Goal: Task Accomplishment & Management: Manage account settings

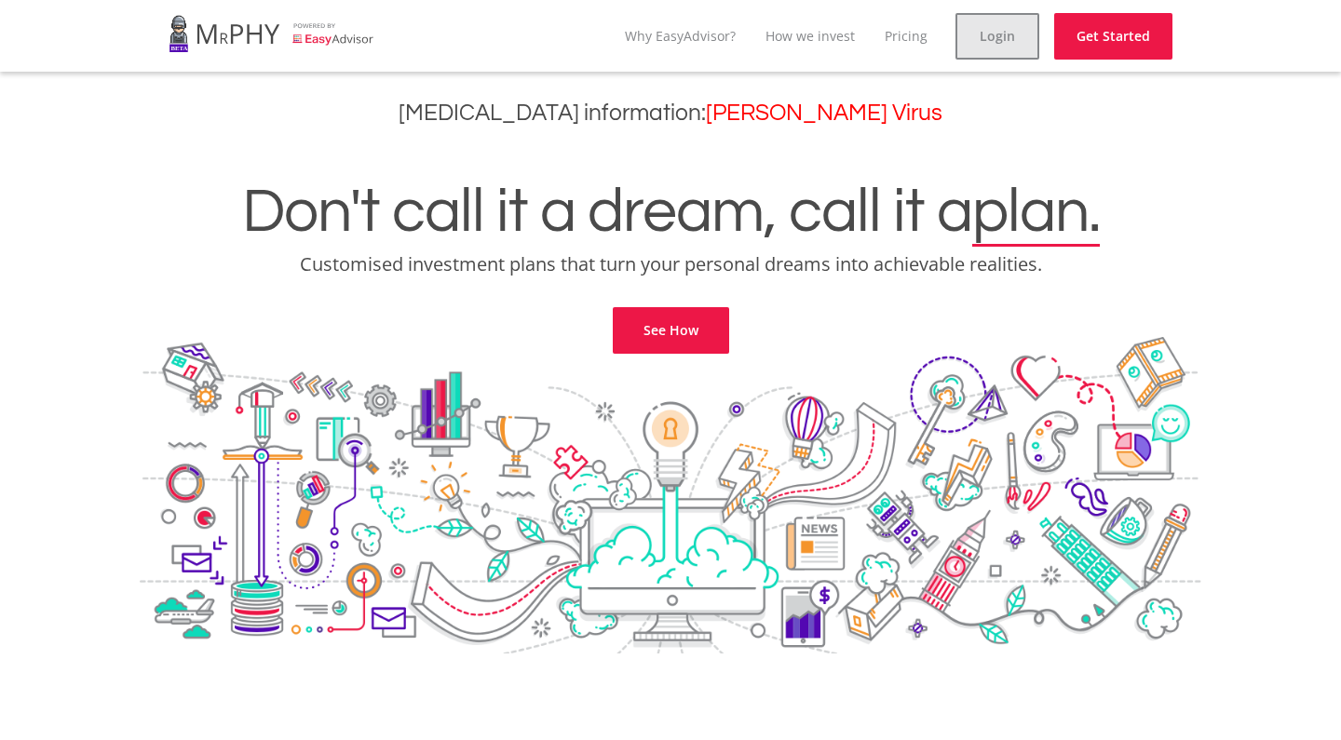
click at [995, 40] on link "Login" at bounding box center [998, 36] width 84 height 47
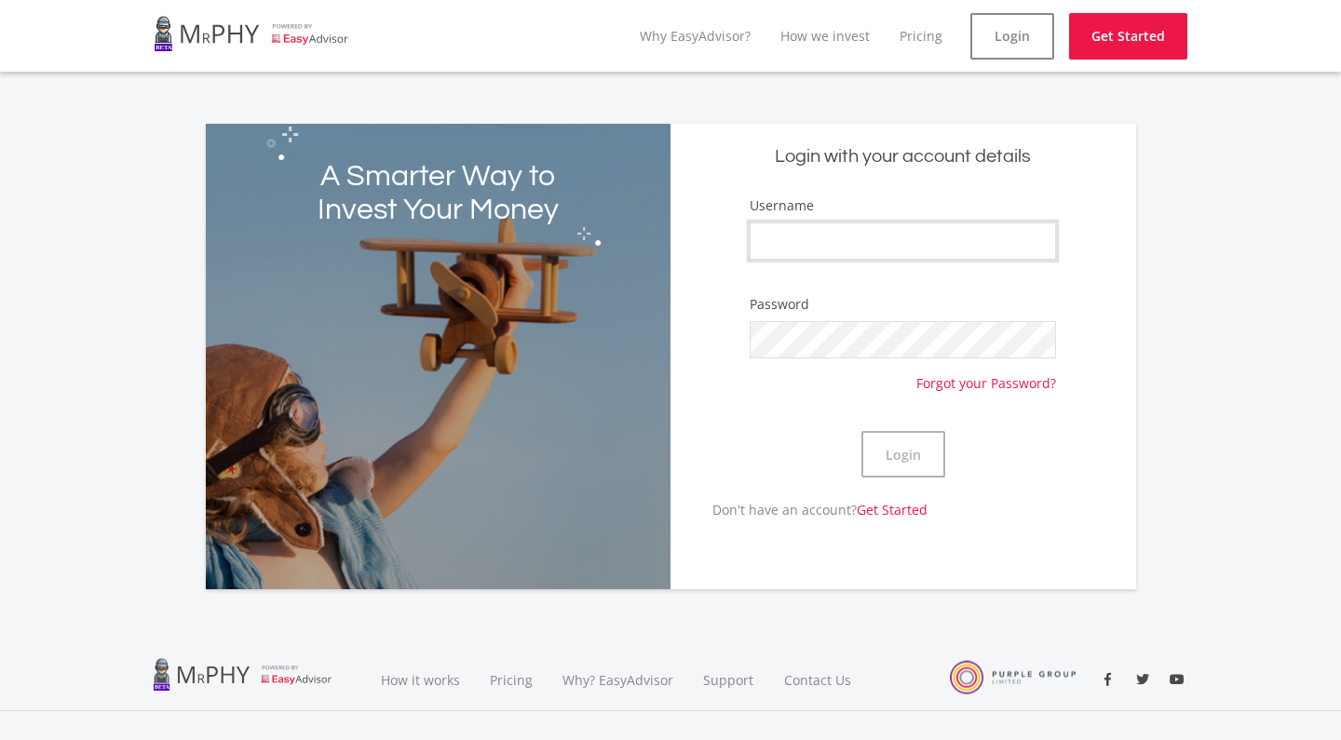
type input "AnitaI"
click at [900, 455] on button "Login" at bounding box center [903, 454] width 84 height 47
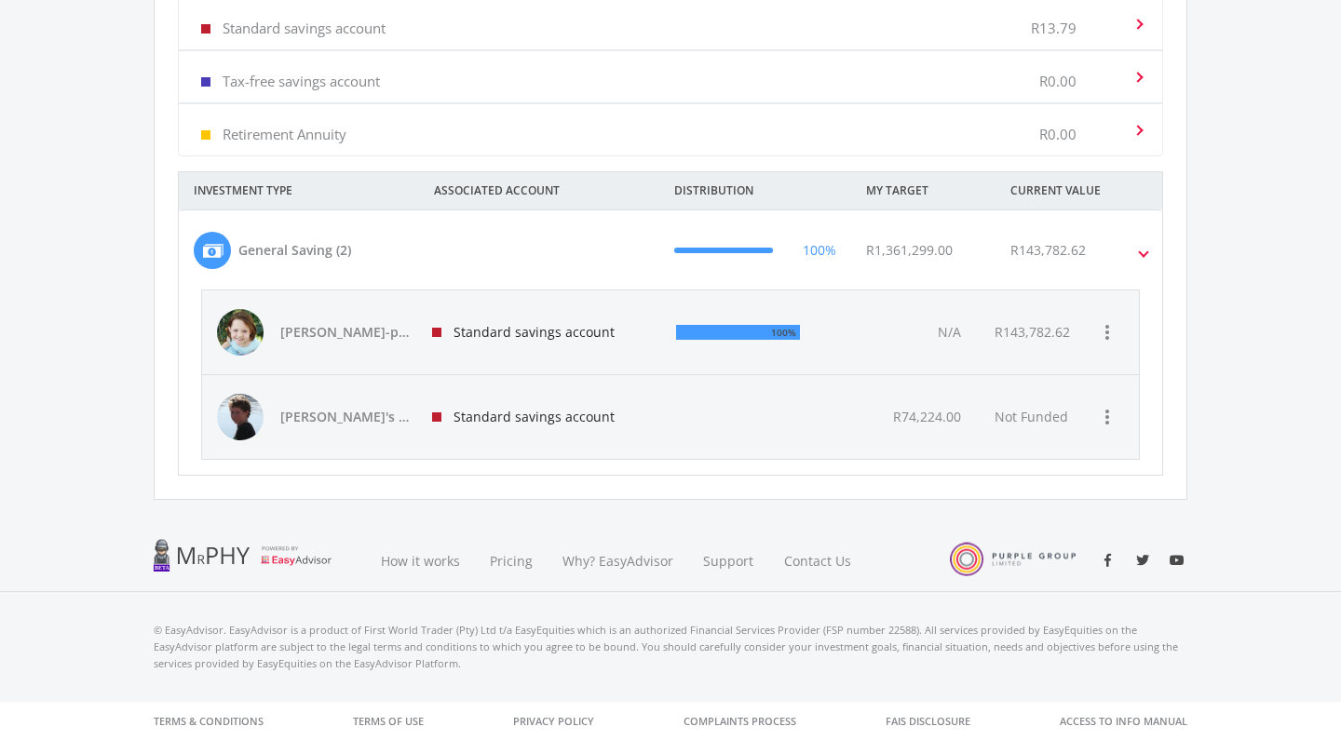
scroll to position [807, 0]
click at [545, 331] on div "Standard savings account" at bounding box center [539, 334] width 244 height 84
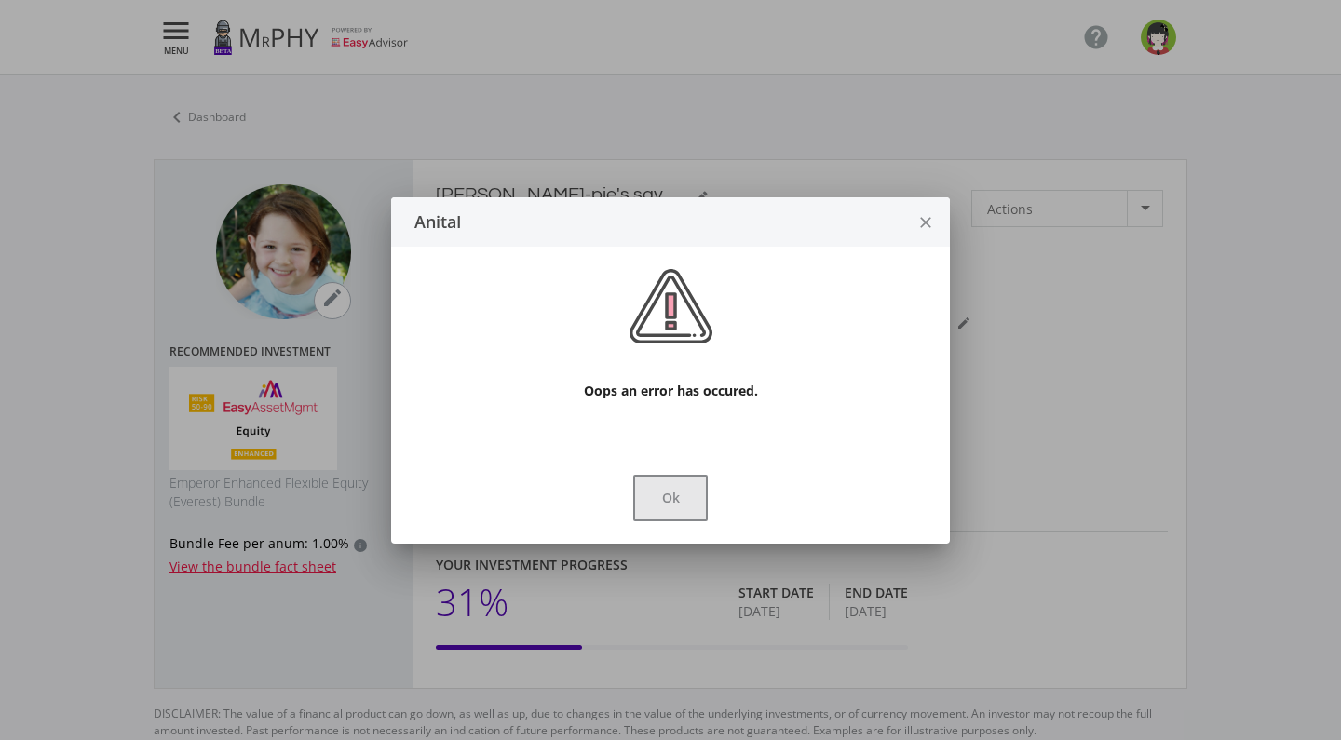
click at [664, 495] on button "Ok" at bounding box center [670, 498] width 75 height 47
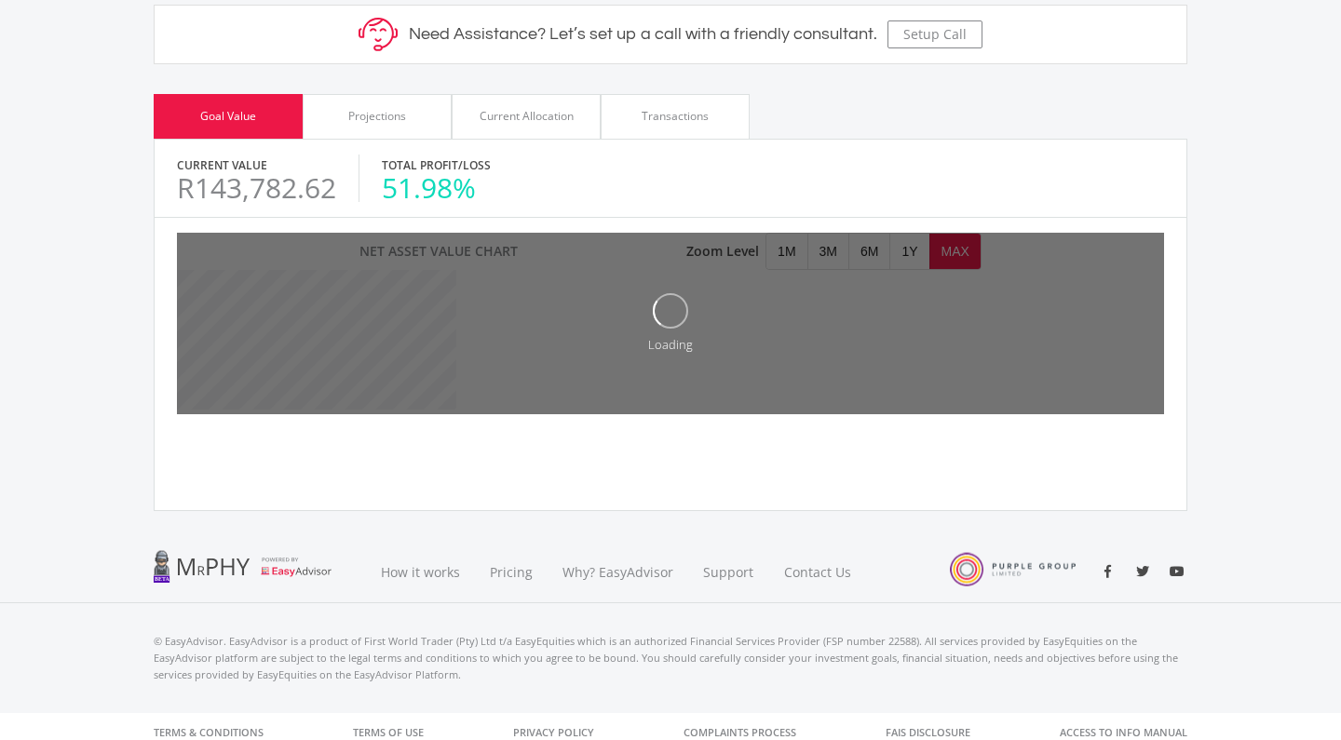
scroll to position [776, 0]
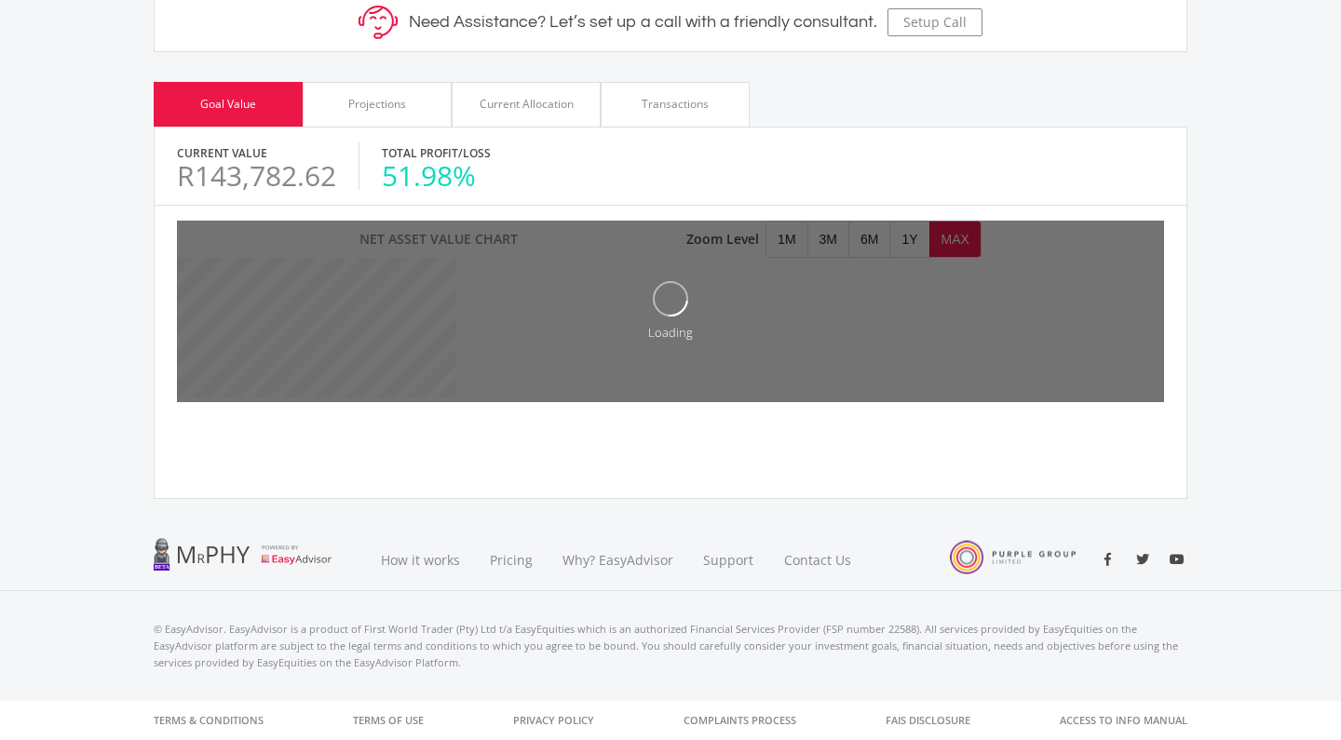
scroll to position [780, 0]
click at [374, 111] on div "Projections" at bounding box center [377, 105] width 58 height 17
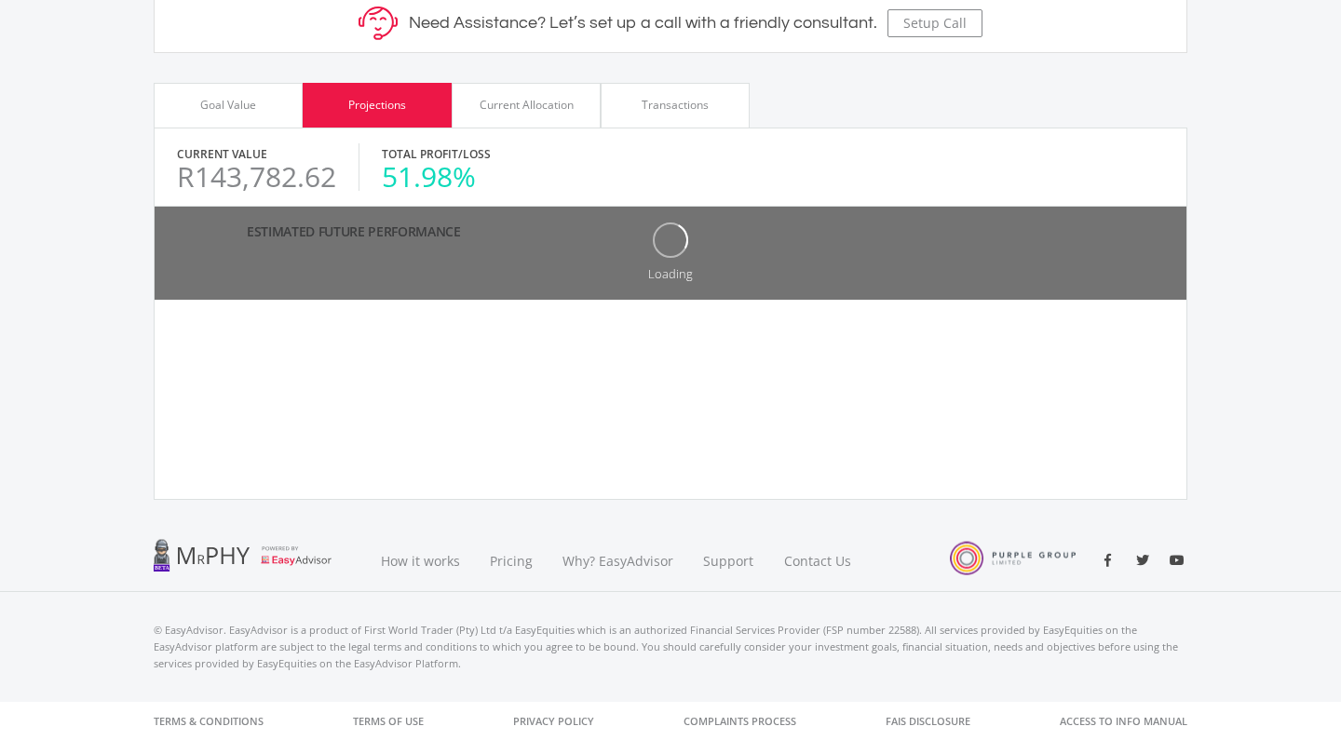
click at [1073, 115] on div "Goal Value Projections Current Allocation Transactions" at bounding box center [671, 105] width 1034 height 45
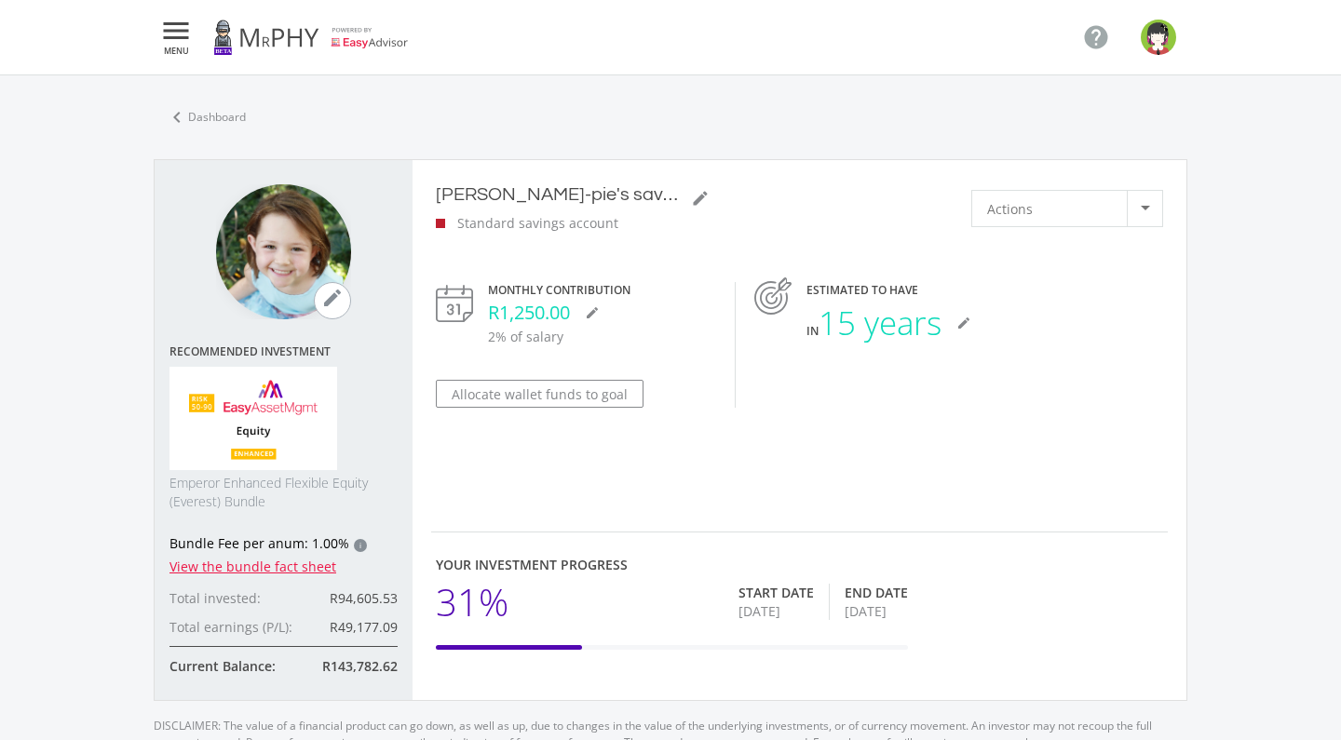
scroll to position [0, 0]
click at [184, 112] on icon "chevron_left" at bounding box center [177, 117] width 22 height 22
